Goal: Check status: Check status

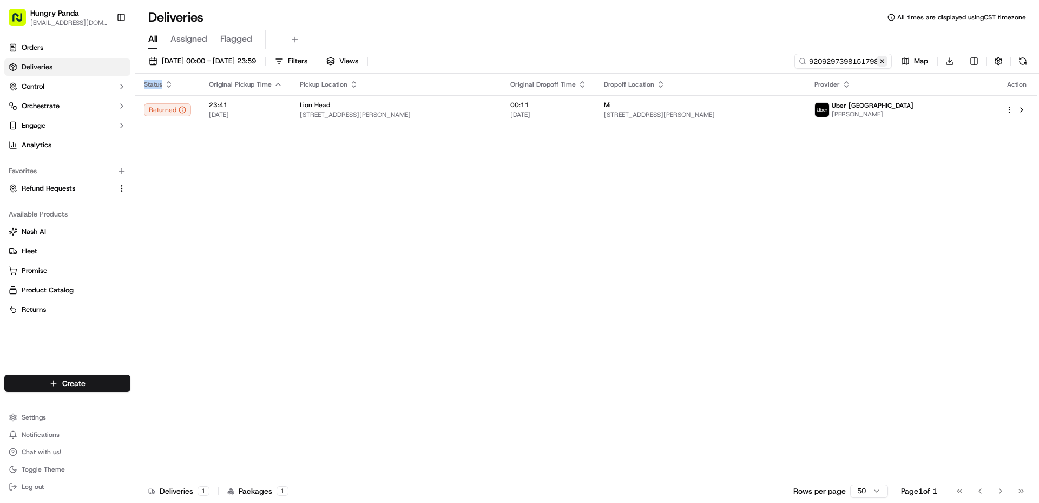
click at [882, 57] on button at bounding box center [882, 61] width 11 height 11
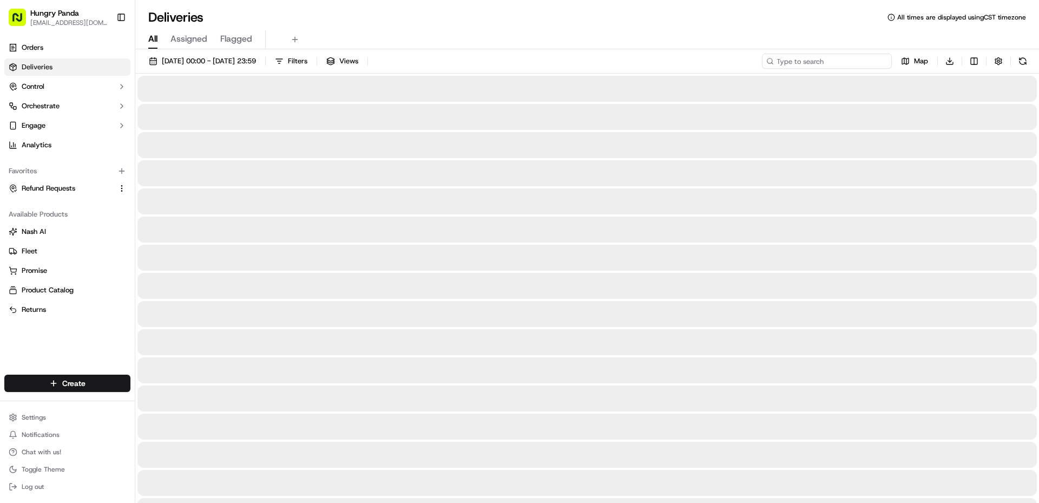
click at [853, 61] on input at bounding box center [827, 61] width 130 height 15
paste input "5126254908550715261740"
type input "5126254908550715261740"
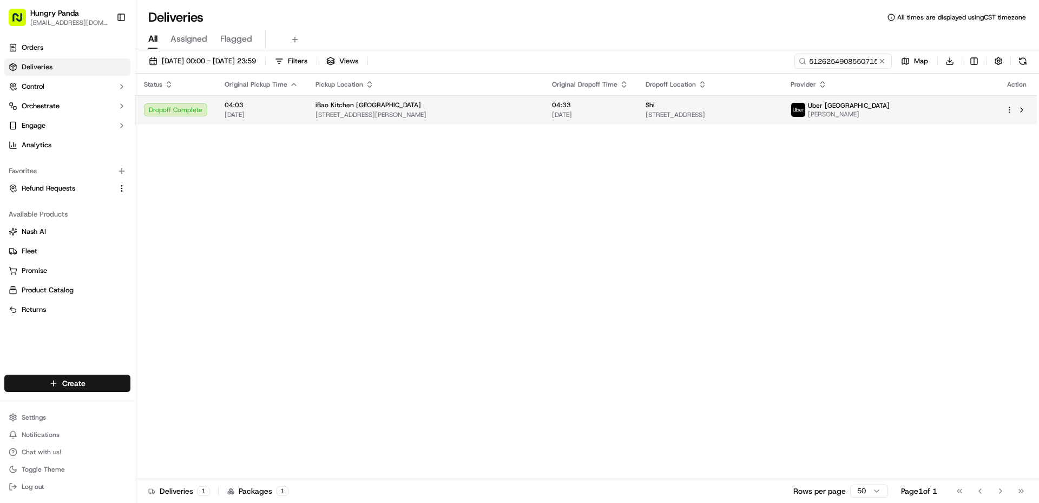
click at [531, 113] on span "[STREET_ADDRESS][PERSON_NAME]" at bounding box center [424, 114] width 219 height 9
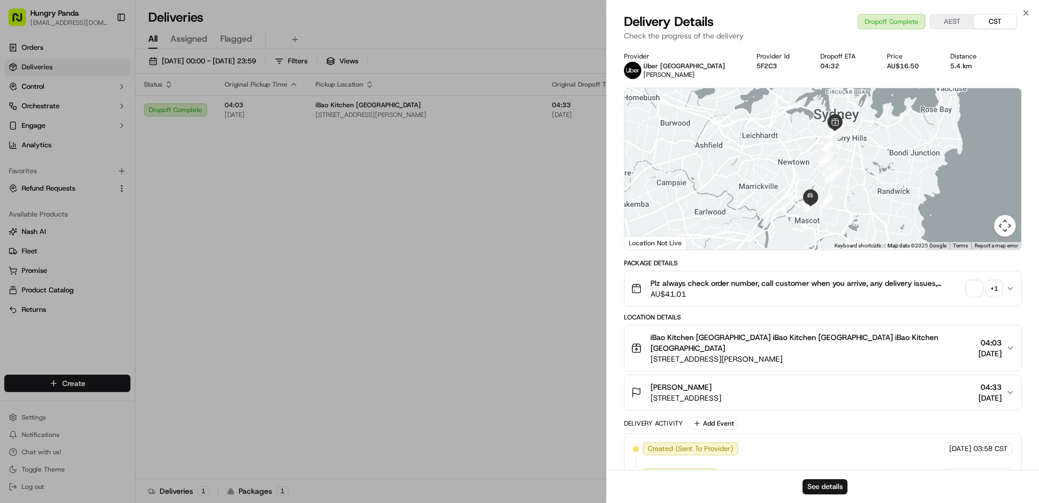
click at [974, 291] on span "button" at bounding box center [974, 288] width 15 height 15
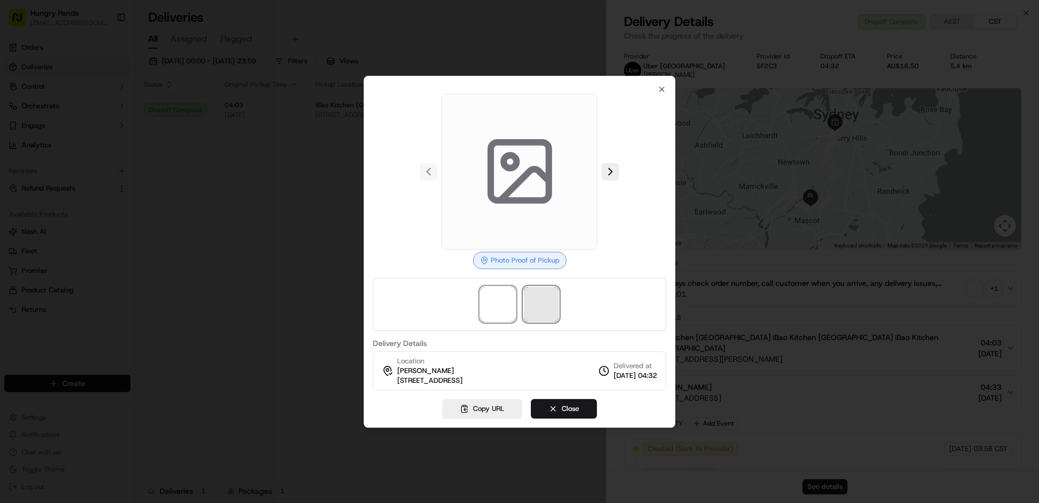
click at [540, 297] on span at bounding box center [541, 304] width 35 height 35
click at [509, 305] on span at bounding box center [497, 304] width 35 height 35
click at [533, 299] on span at bounding box center [541, 304] width 35 height 35
drag, startPoint x: 493, startPoint y: 302, endPoint x: 522, endPoint y: 304, distance: 29.2
click at [504, 304] on span at bounding box center [497, 304] width 35 height 35
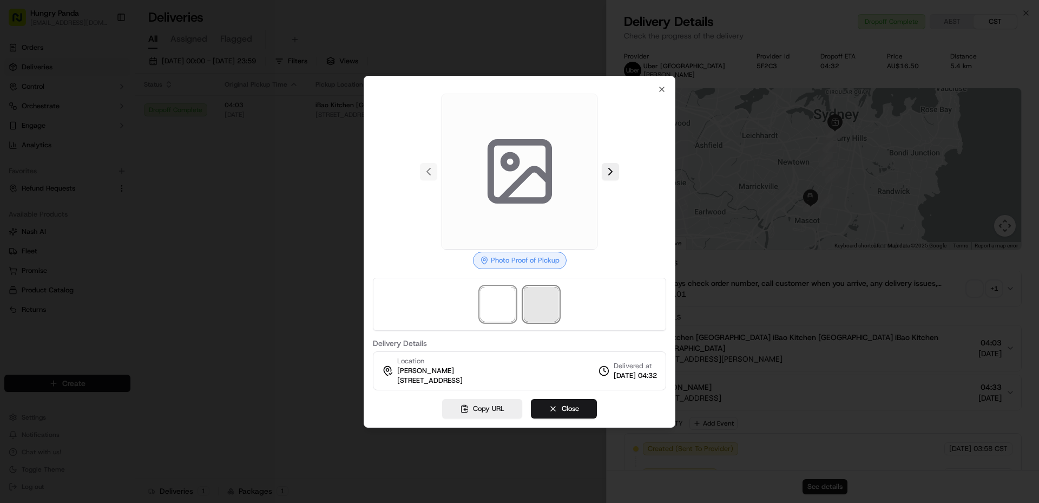
click at [552, 301] on span at bounding box center [541, 304] width 35 height 35
drag, startPoint x: 502, startPoint y: 301, endPoint x: 530, endPoint y: 300, distance: 28.1
click at [503, 301] on img at bounding box center [497, 304] width 35 height 35
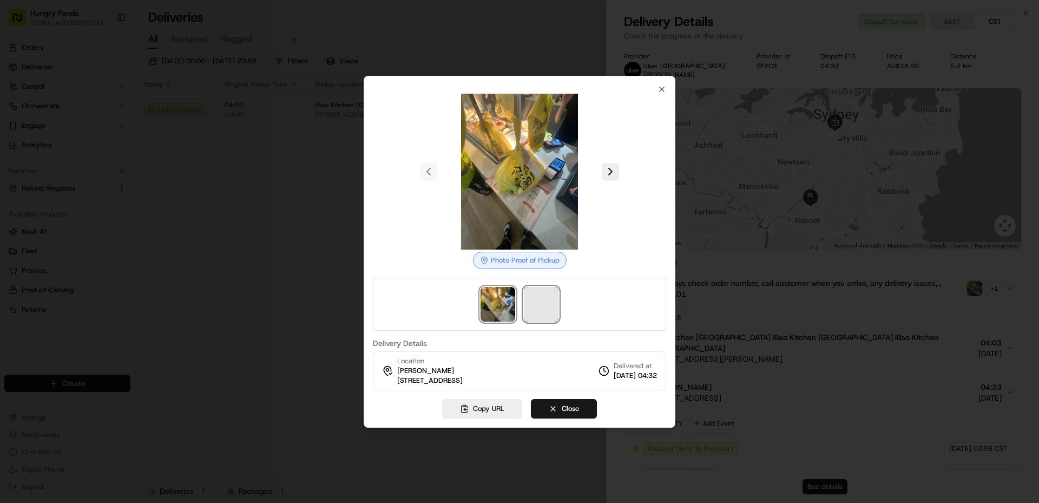
click at [530, 300] on span at bounding box center [541, 304] width 35 height 35
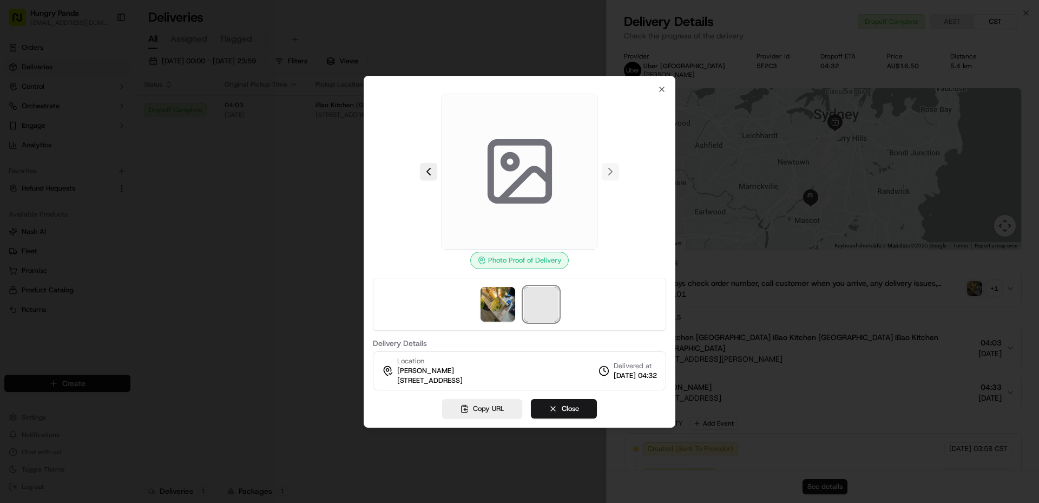
click at [545, 304] on span at bounding box center [541, 304] width 35 height 35
drag, startPoint x: 504, startPoint y: 304, endPoint x: 558, endPoint y: 305, distance: 53.6
click at [506, 305] on img at bounding box center [497, 304] width 35 height 35
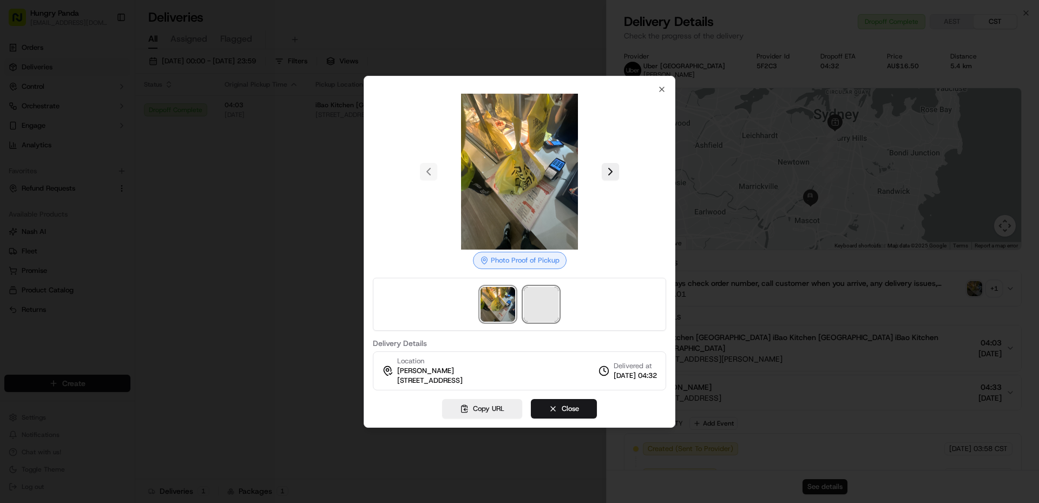
drag, startPoint x: 558, startPoint y: 305, endPoint x: 517, endPoint y: 304, distance: 40.6
click at [556, 304] on span at bounding box center [541, 304] width 35 height 35
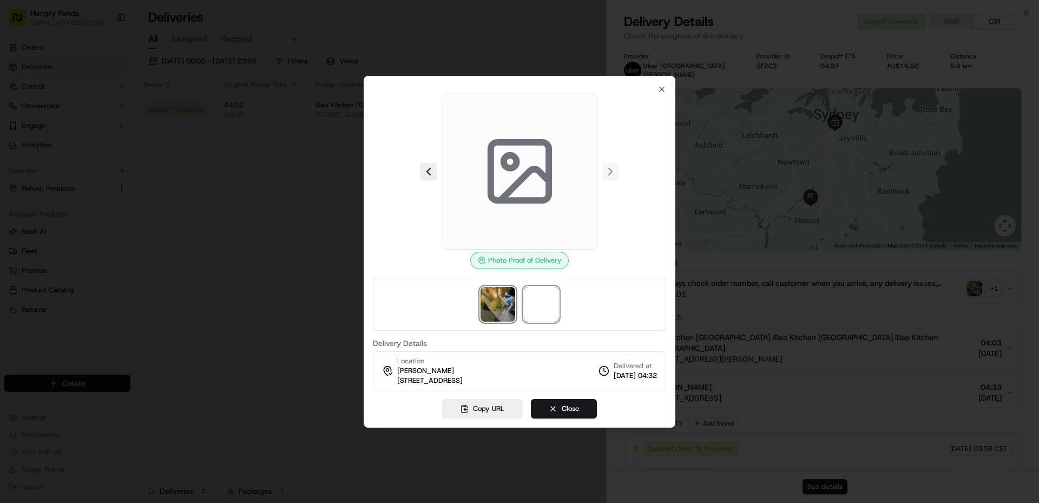
click at [506, 302] on img at bounding box center [497, 304] width 35 height 35
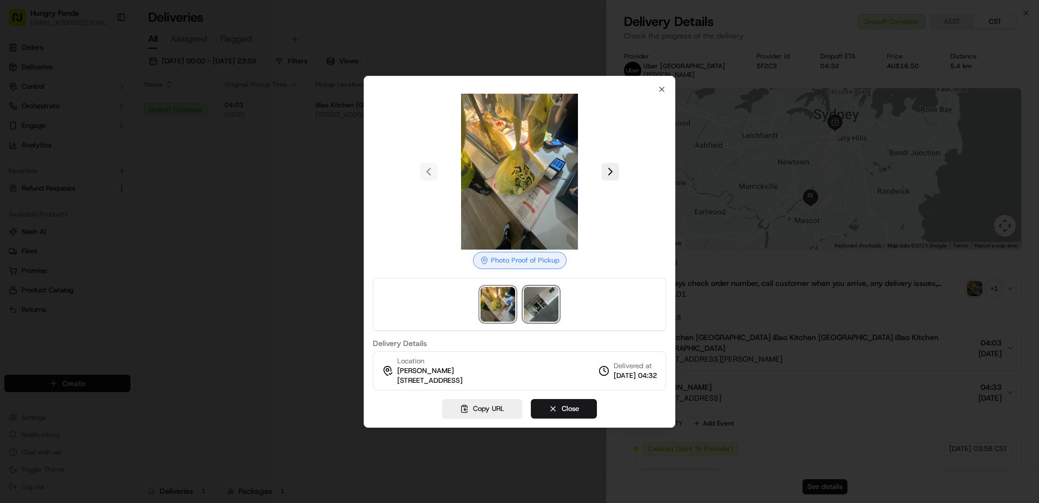
click at [539, 299] on img at bounding box center [541, 304] width 35 height 35
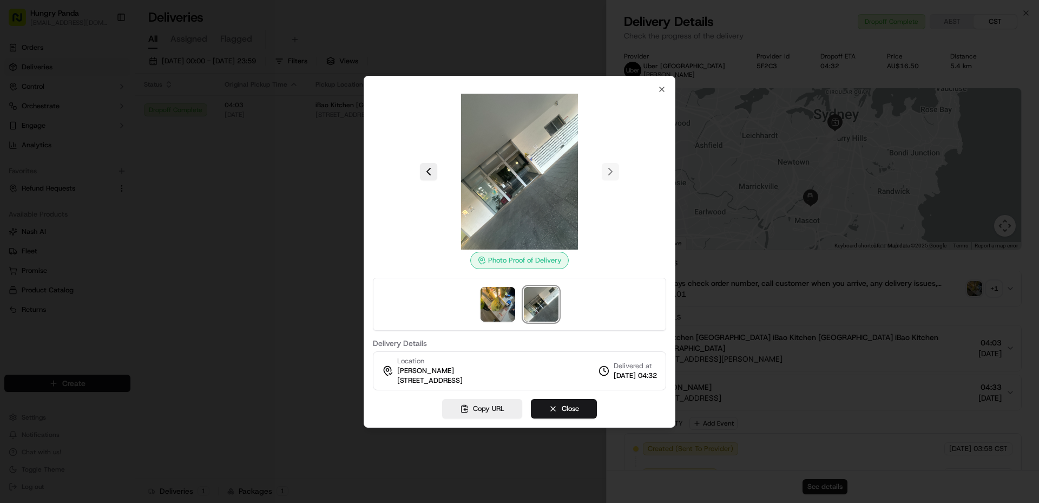
click at [510, 207] on img at bounding box center [520, 172] width 156 height 156
click at [509, 199] on img at bounding box center [520, 172] width 156 height 156
click at [522, 177] on img at bounding box center [520, 172] width 156 height 156
